Goal: Information Seeking & Learning: Find specific fact

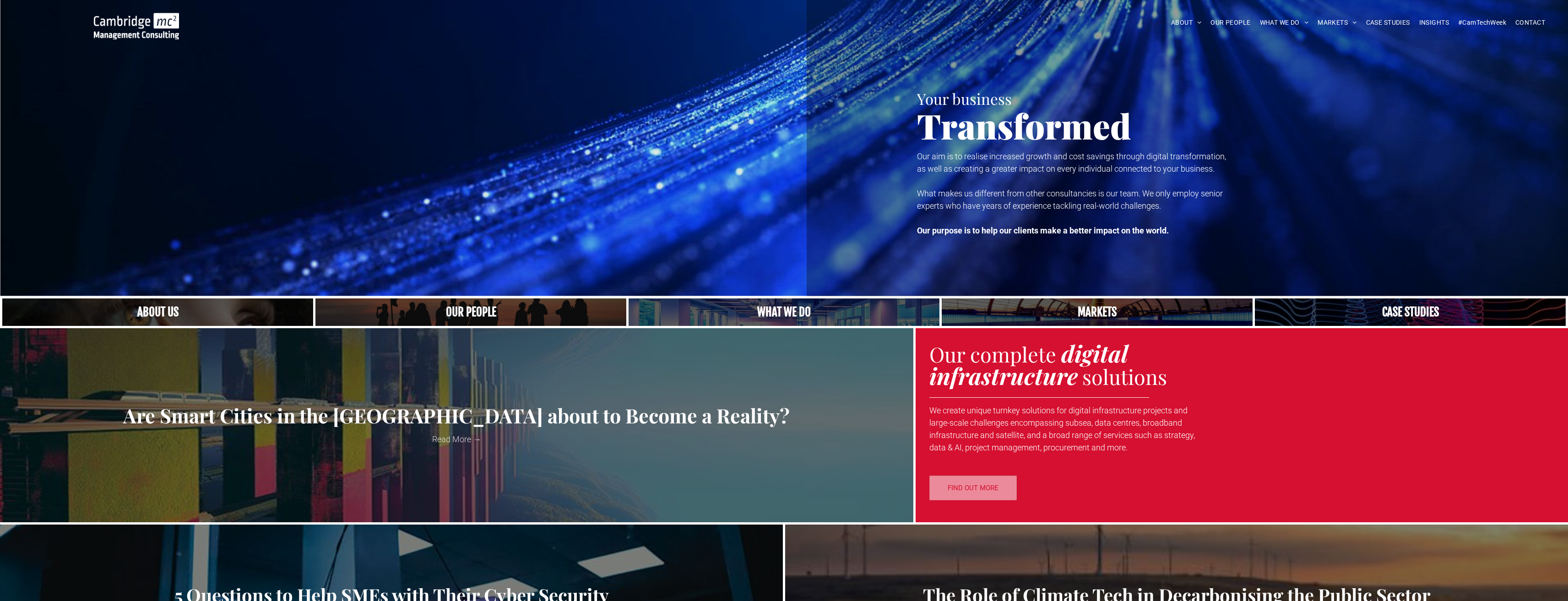
click at [131, 314] on link "Close up of woman's face, centered on her eyes" at bounding box center [158, 312] width 330 height 29
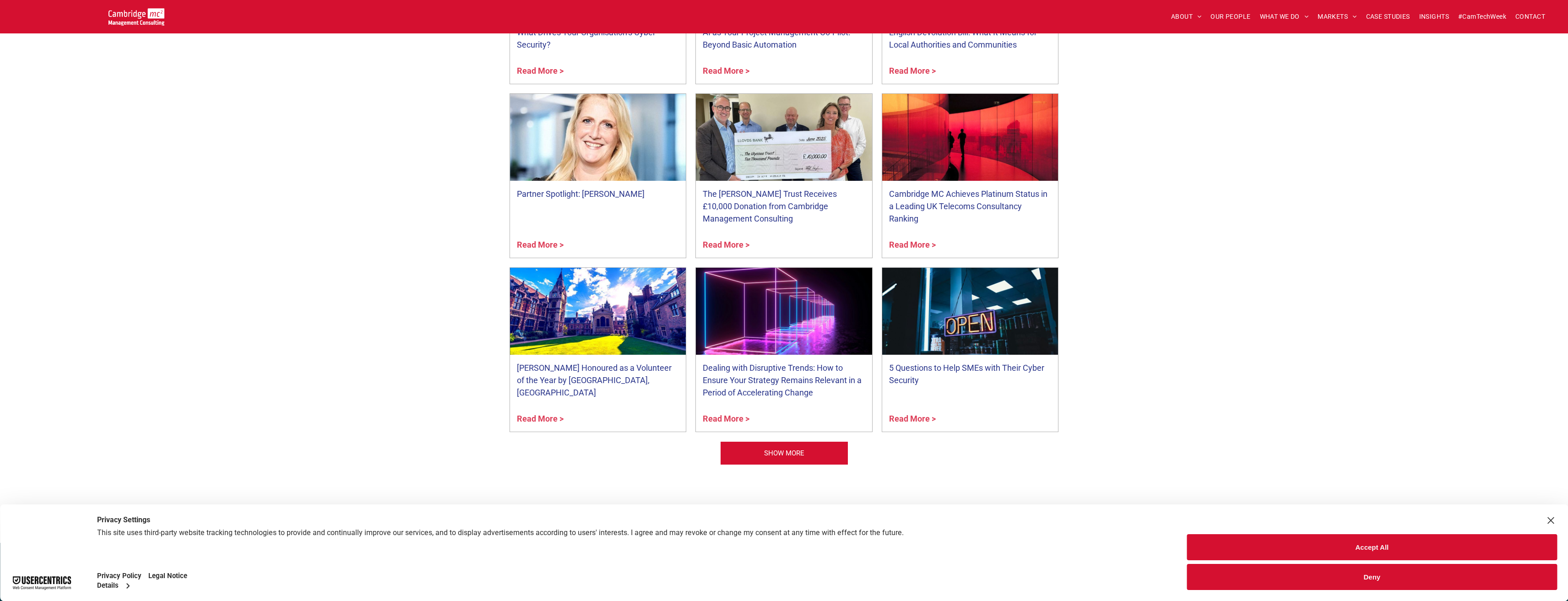
scroll to position [2226, 0]
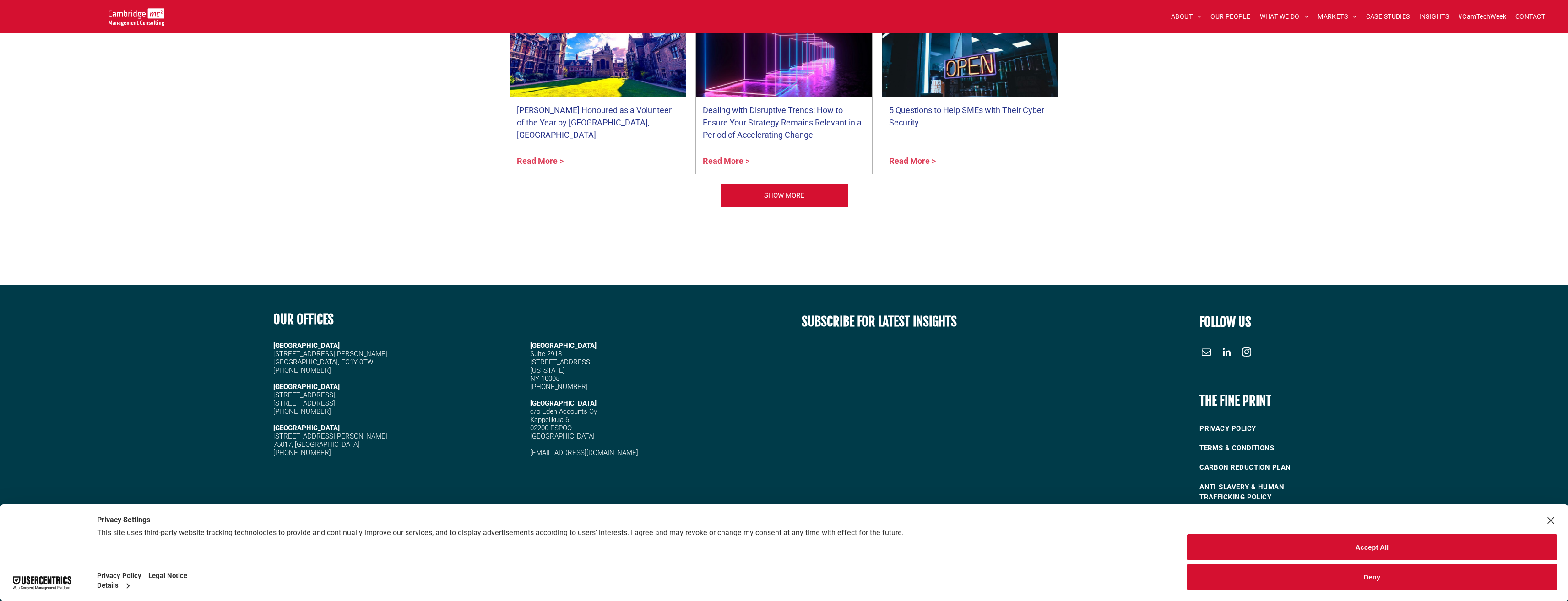
click at [1328, 554] on button "Accept All" at bounding box center [1371, 547] width 370 height 26
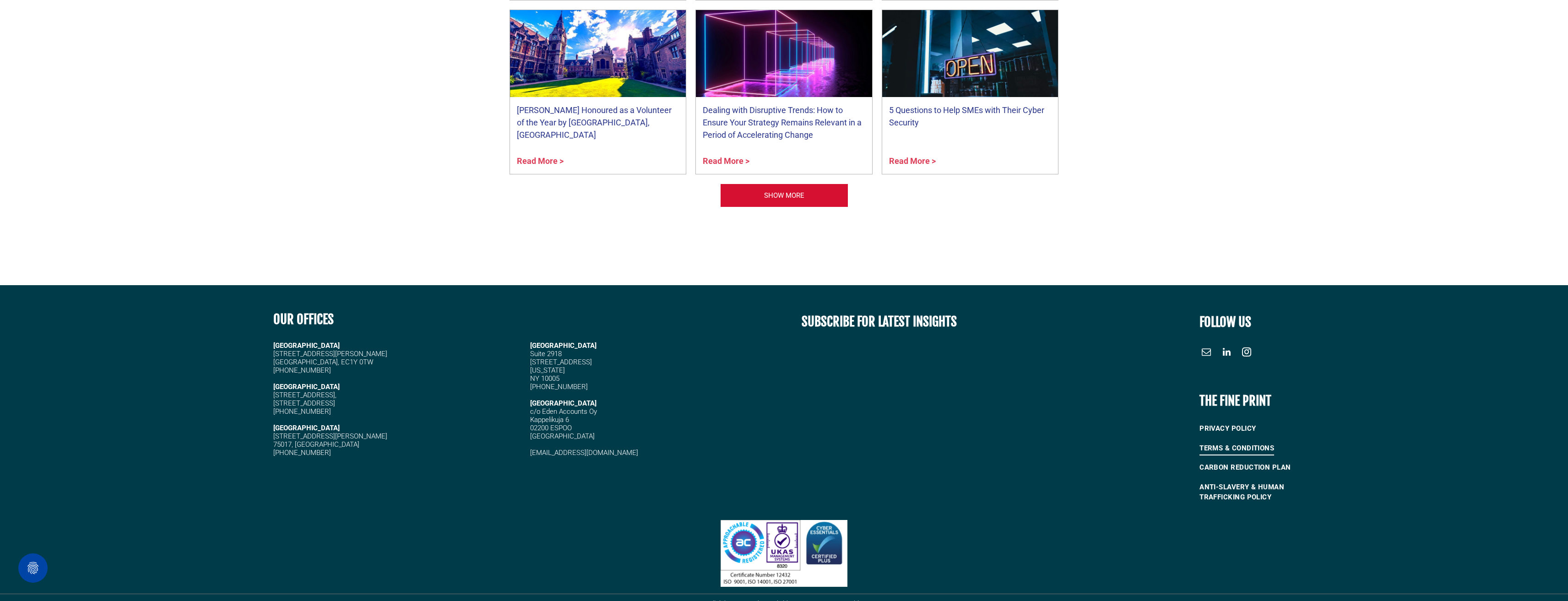
click at [1219, 441] on span "TERMS & CONDITIONS" at bounding box center [1237, 449] width 75 height 15
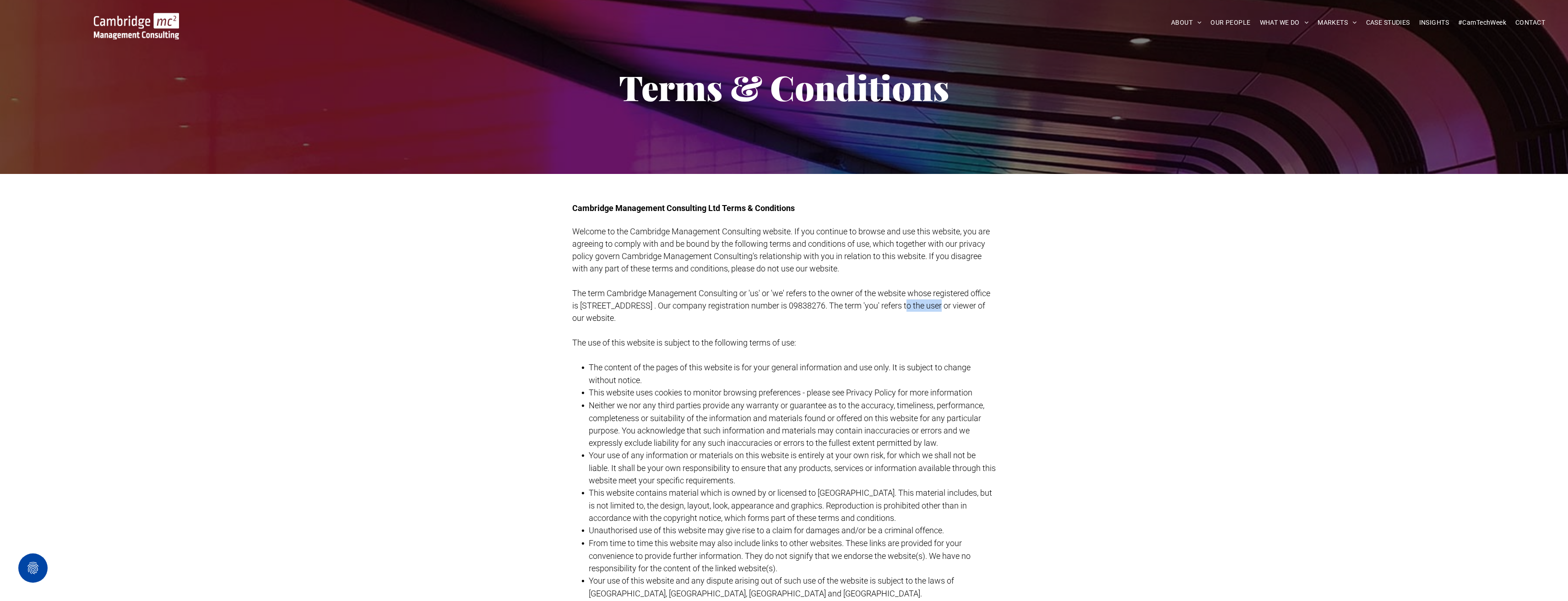
drag, startPoint x: 944, startPoint y: 307, endPoint x: 904, endPoint y: 301, distance: 40.4
click at [904, 301] on span "The term Cambridge Management Consulting or 'us' or 'we' refers to the owner of…" at bounding box center [781, 305] width 418 height 34
drag, startPoint x: 900, startPoint y: 302, endPoint x: 936, endPoint y: 303, distance: 36.0
click at [936, 303] on span "The term Cambridge Management Consulting or 'us' or 'we' refers to the owner of…" at bounding box center [781, 305] width 418 height 34
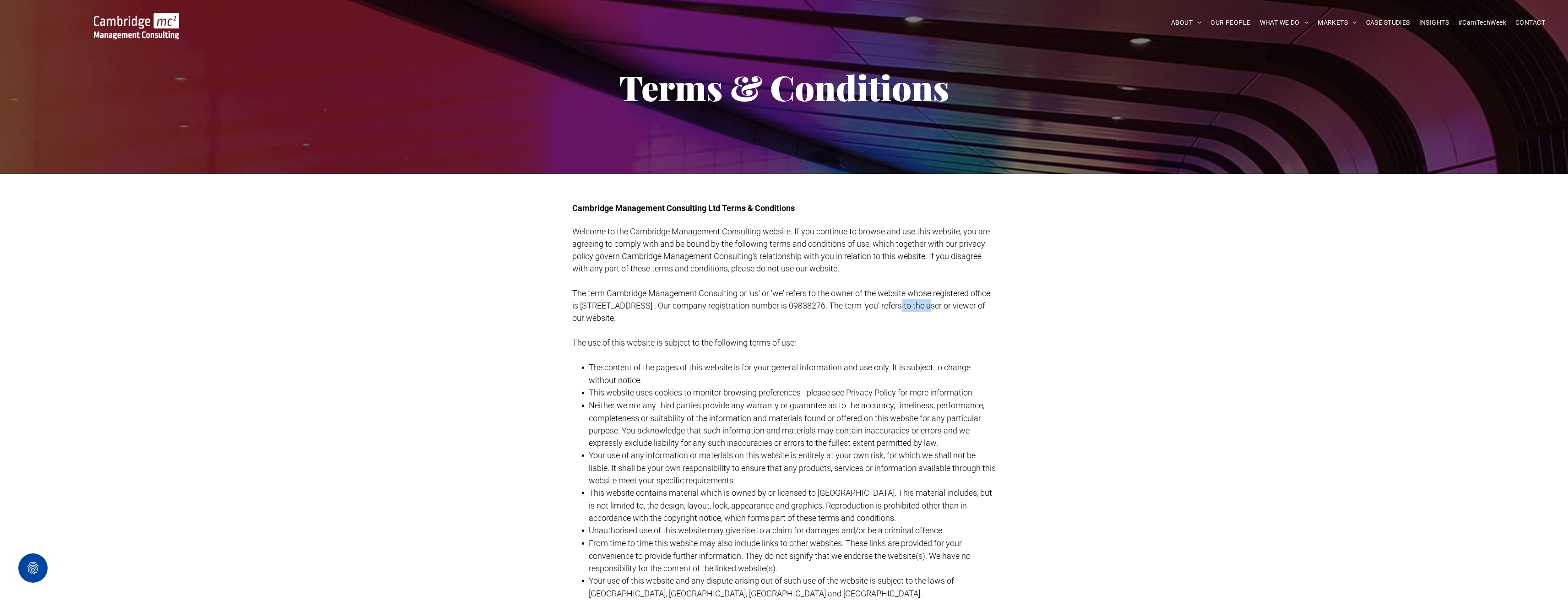
copy span "09838276"
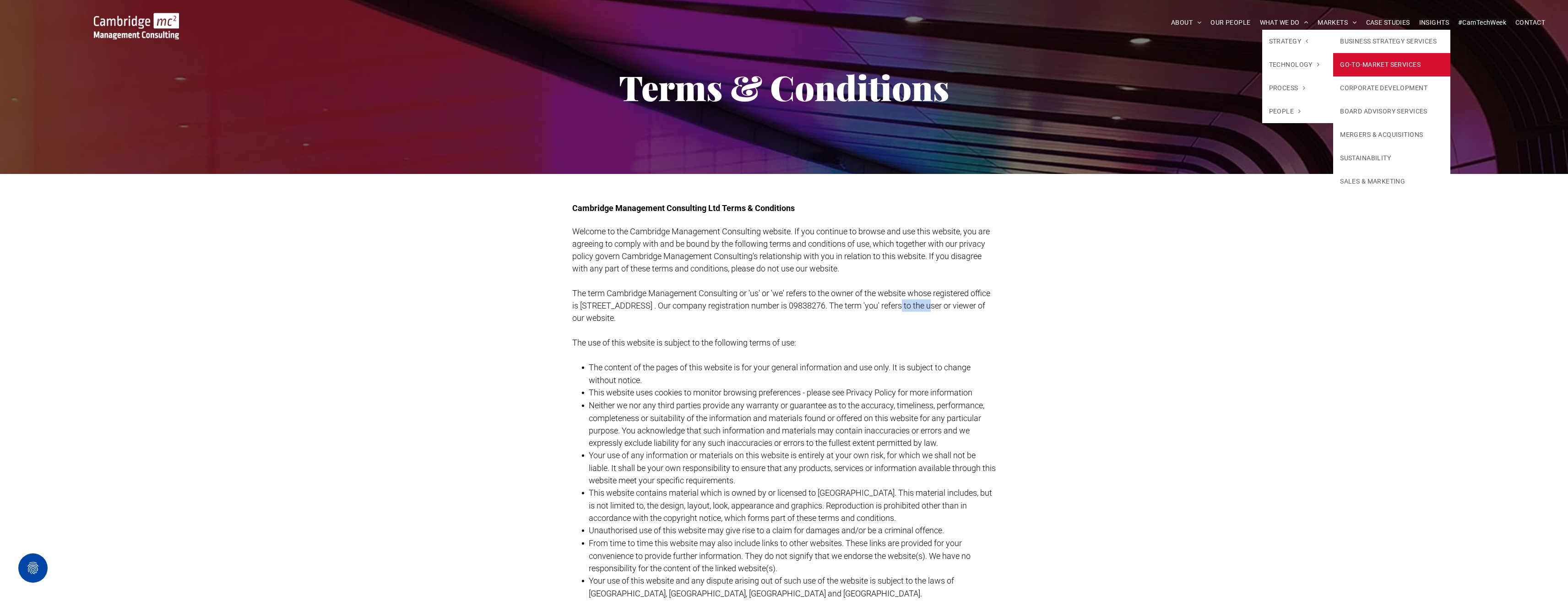
click at [1375, 72] on link "GO-TO-MARKET SERVICES" at bounding box center [1391, 64] width 117 height 23
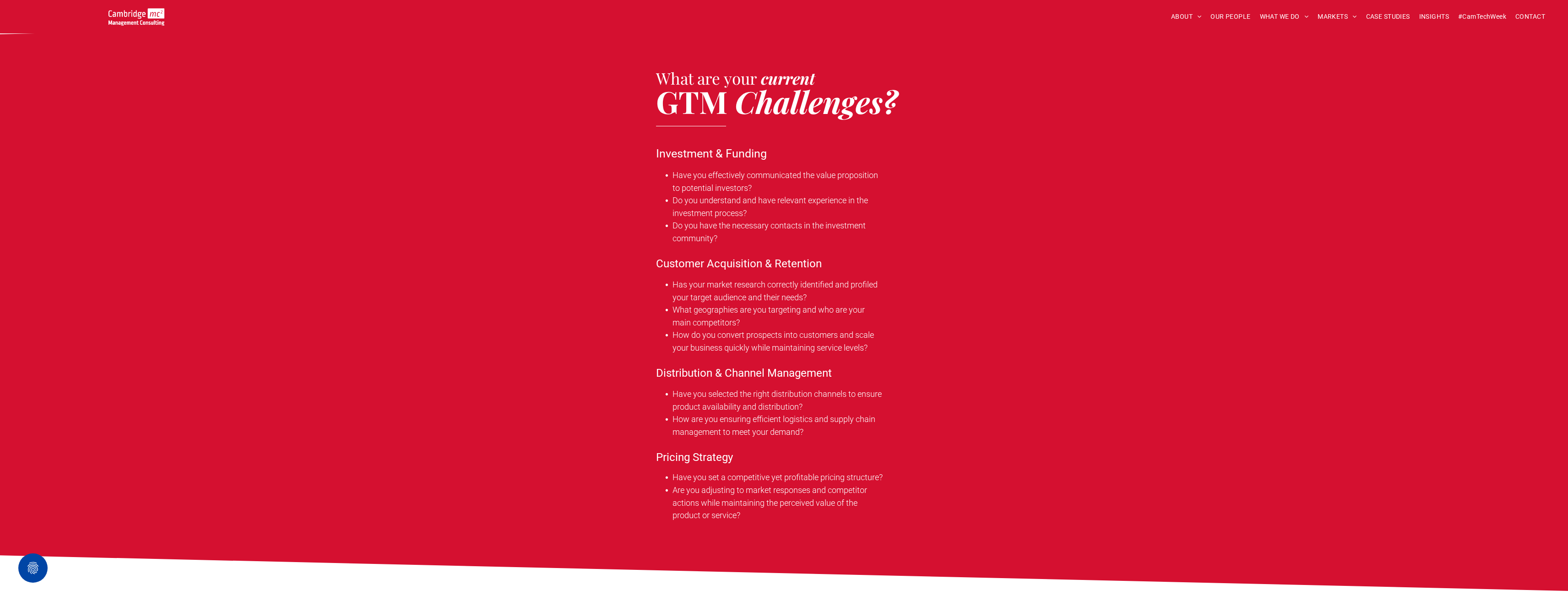
scroll to position [549, 0]
